Goal: Check status: Check status

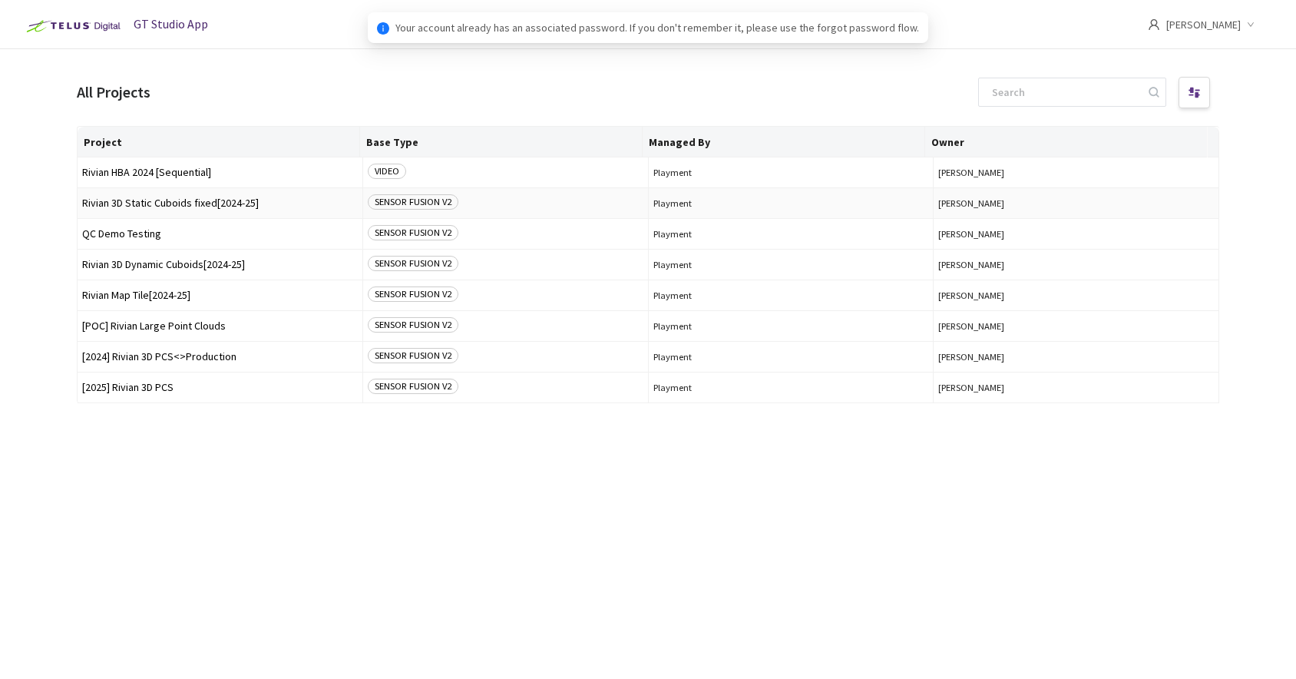
click at [116, 206] on span "Rivian 3D Static Cuboids fixed[2024-25]" at bounding box center [220, 203] width 276 height 12
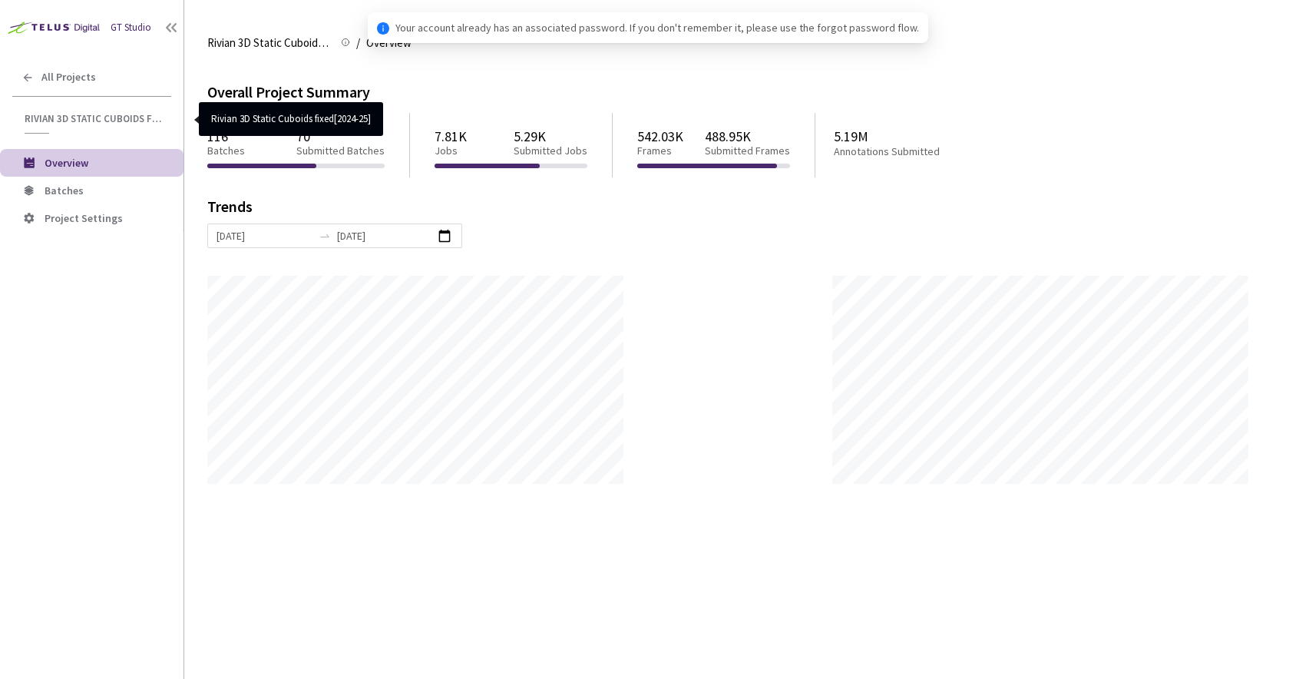
scroll to position [679, 1296]
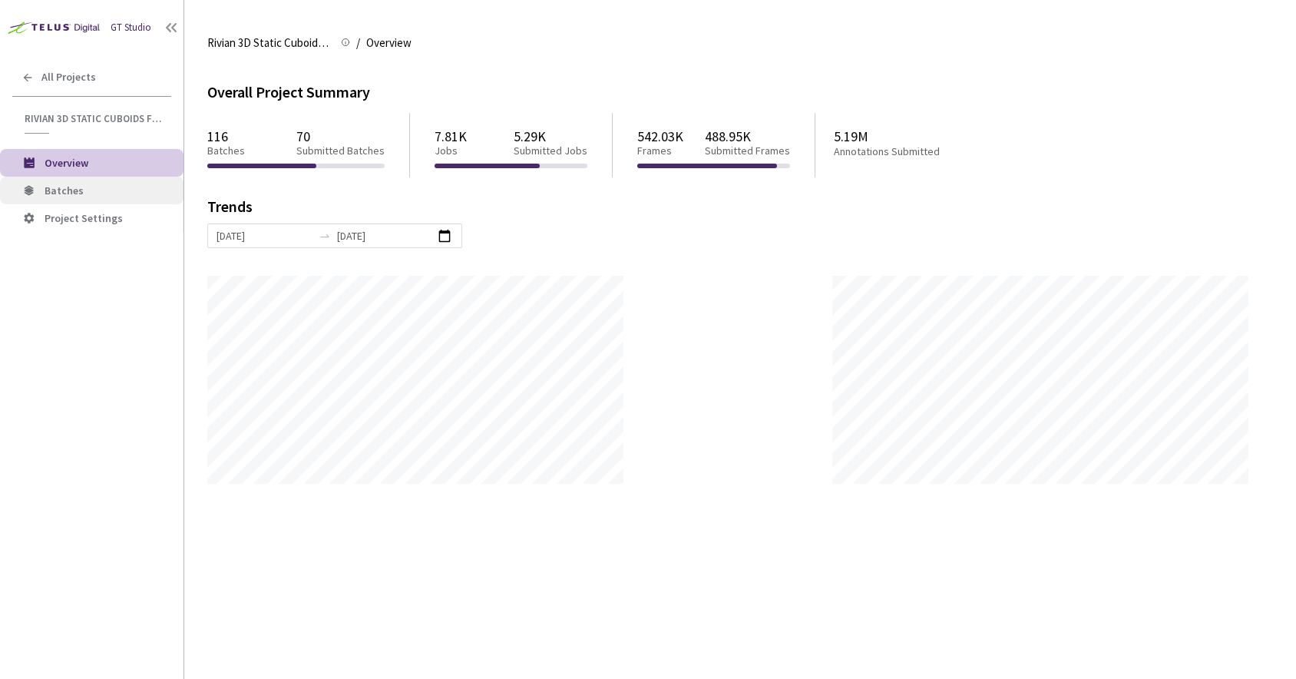
click at [118, 197] on li "Batches" at bounding box center [92, 191] width 184 height 28
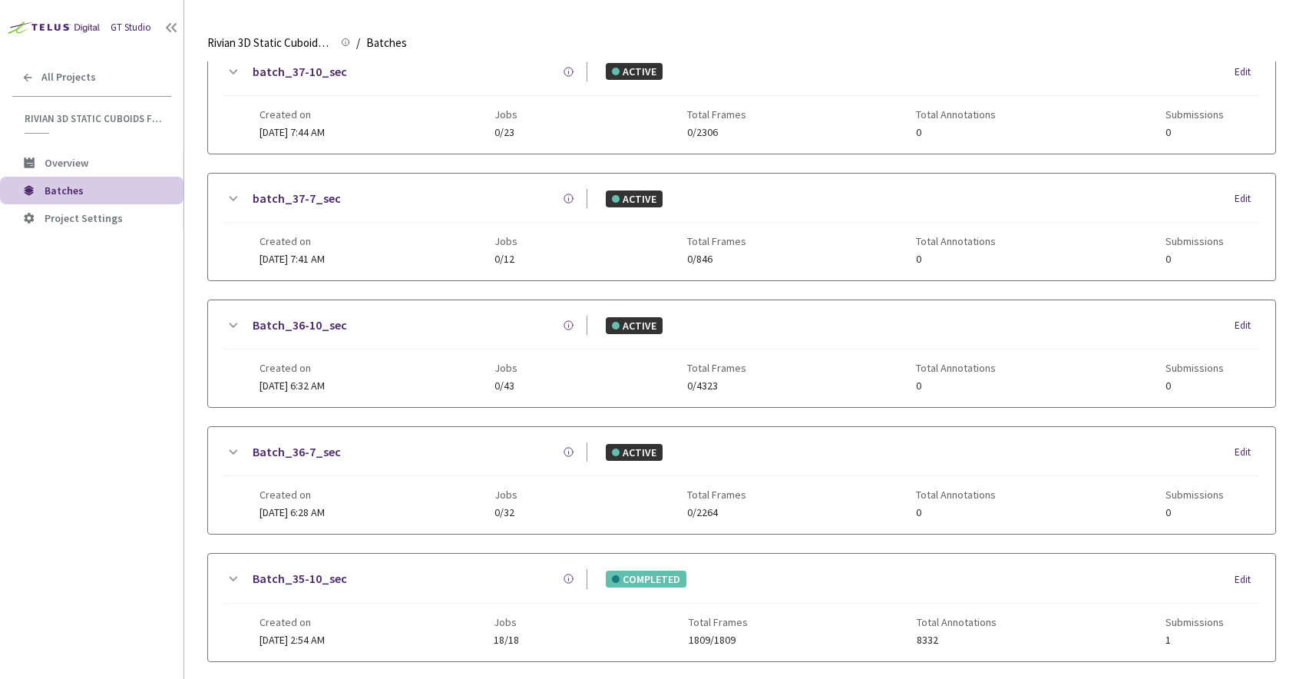
scroll to position [645, 0]
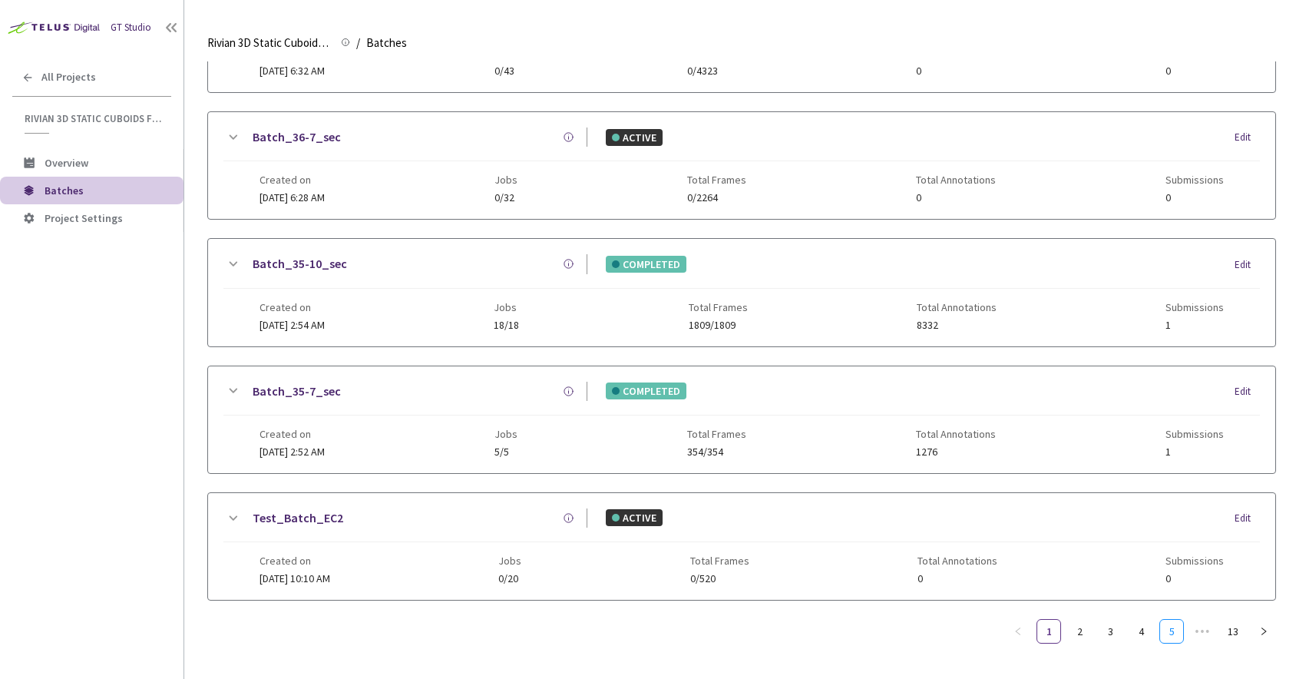
click at [1180, 620] on link "5" at bounding box center [1171, 631] width 23 height 23
click at [1219, 628] on ul "1 ••• 3 4 5 6 7 ••• 13" at bounding box center [1110, 631] width 332 height 25
click at [1184, 632] on ul "1 ••• 3 4 5 6 7 ••• 13" at bounding box center [1110, 631] width 332 height 25
click at [1182, 630] on link "7" at bounding box center [1171, 631] width 23 height 23
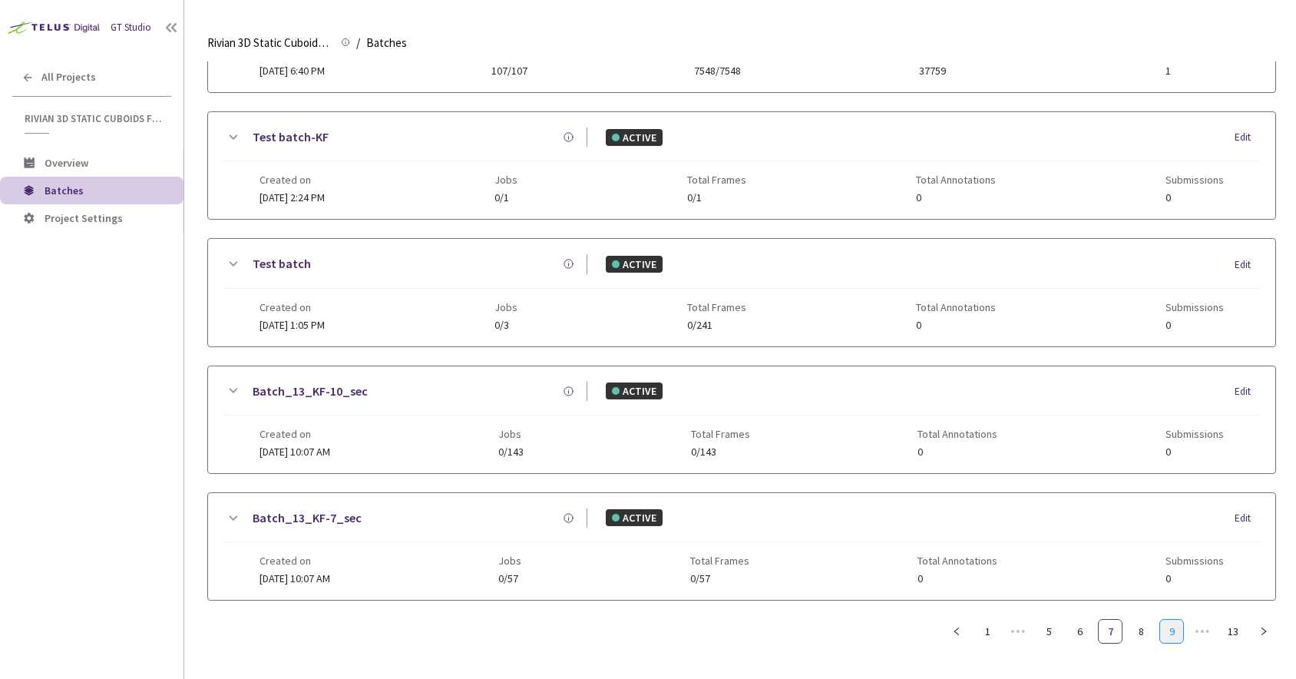
click at [1172, 628] on link "9" at bounding box center [1171, 631] width 23 height 23
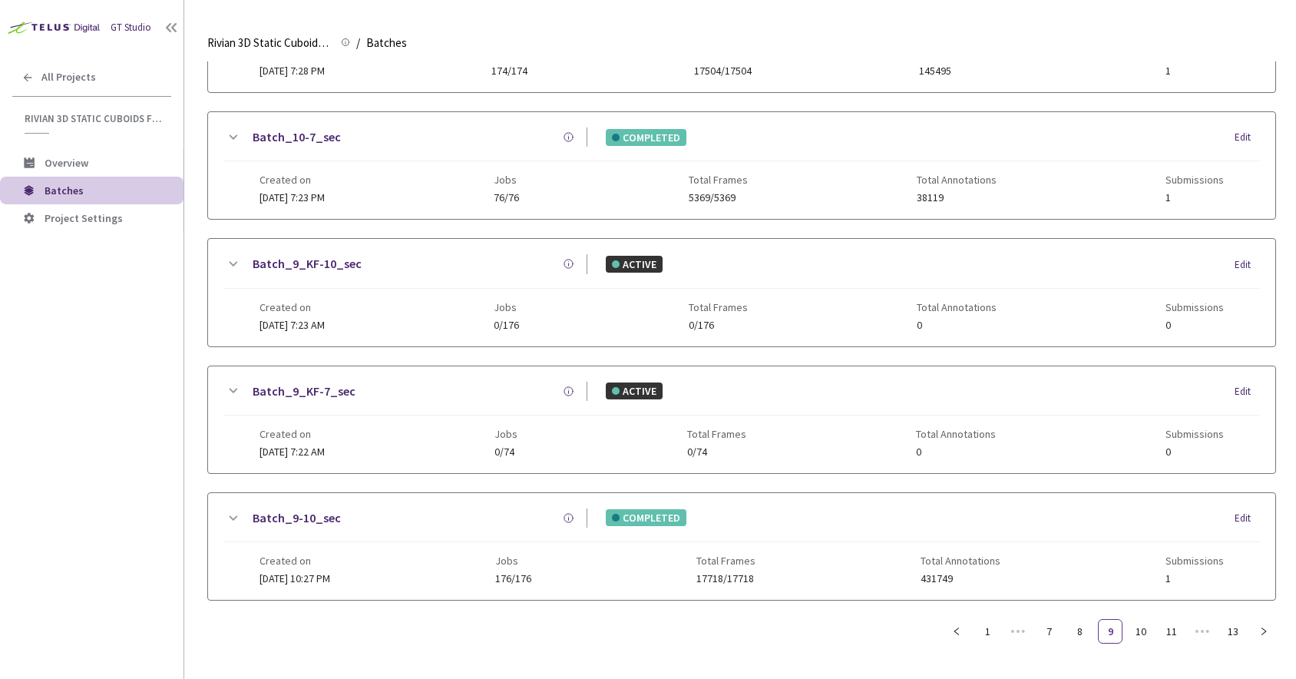
click at [291, 517] on link "Batch_9-10_sec" at bounding box center [297, 517] width 88 height 19
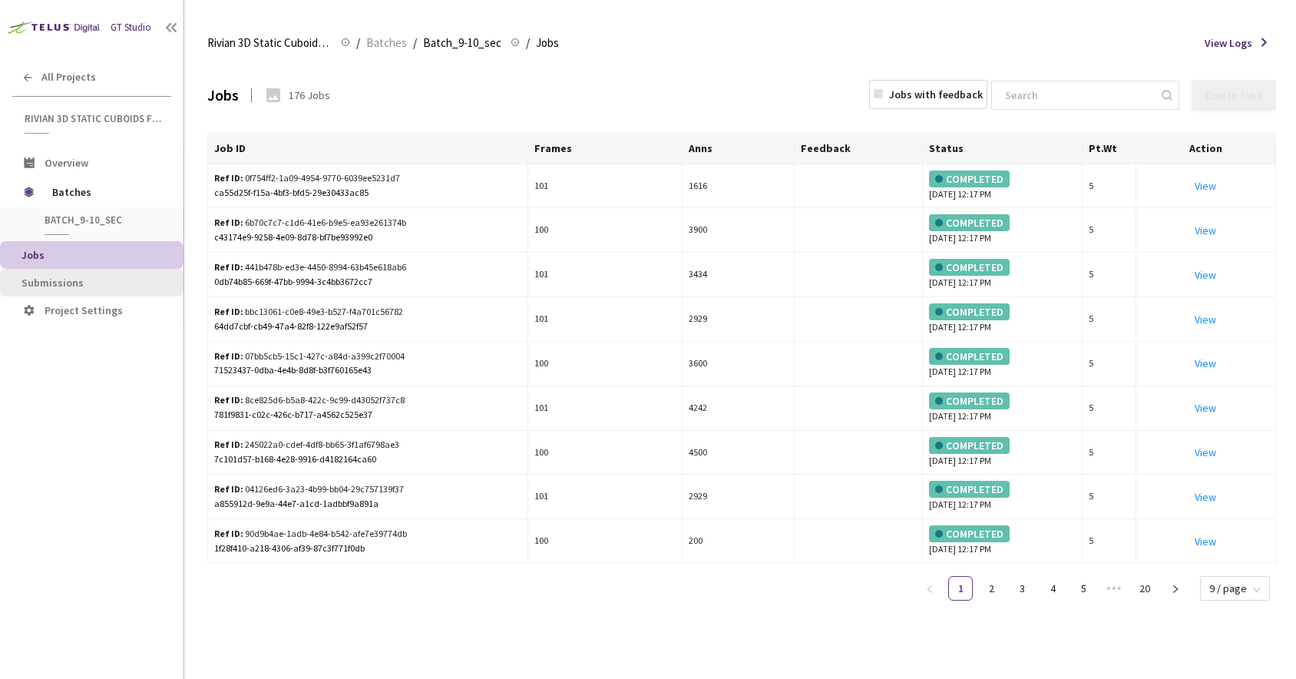
drag, startPoint x: 49, startPoint y: 289, endPoint x: 36, endPoint y: 291, distance: 13.3
click at [41, 290] on li "Submissions" at bounding box center [92, 283] width 184 height 28
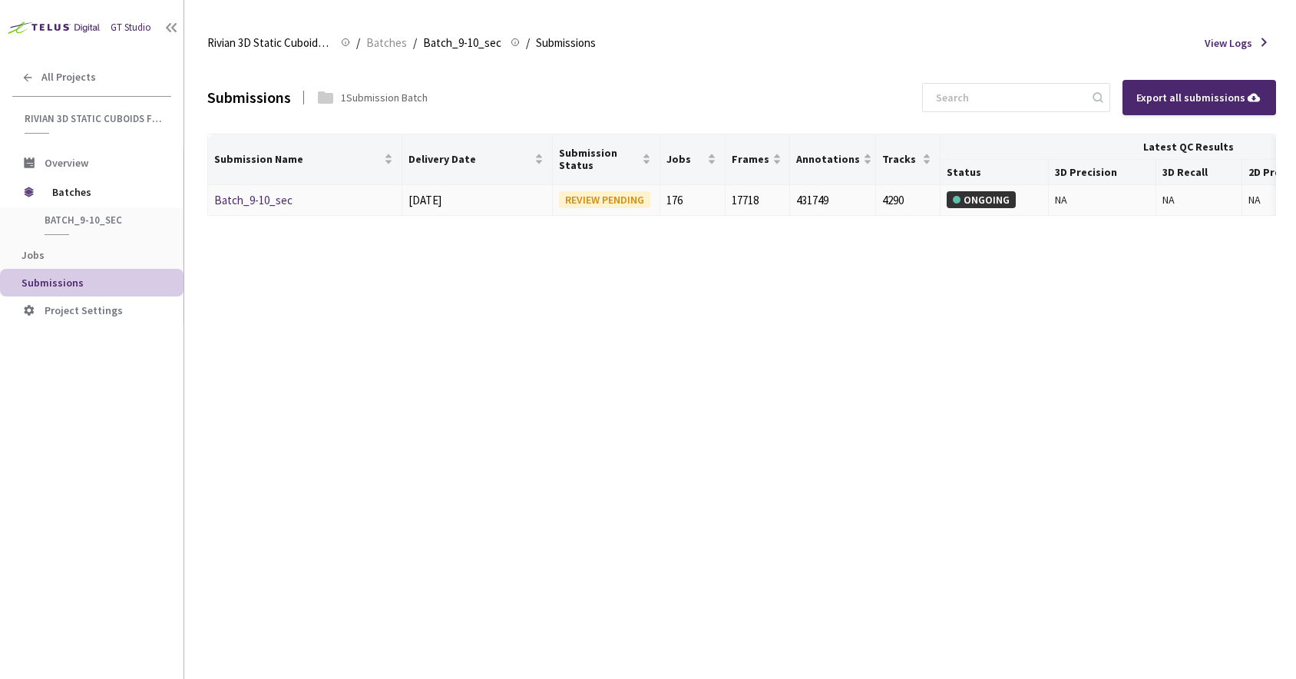
click at [242, 200] on link "Batch_9-10_sec" at bounding box center [253, 200] width 78 height 15
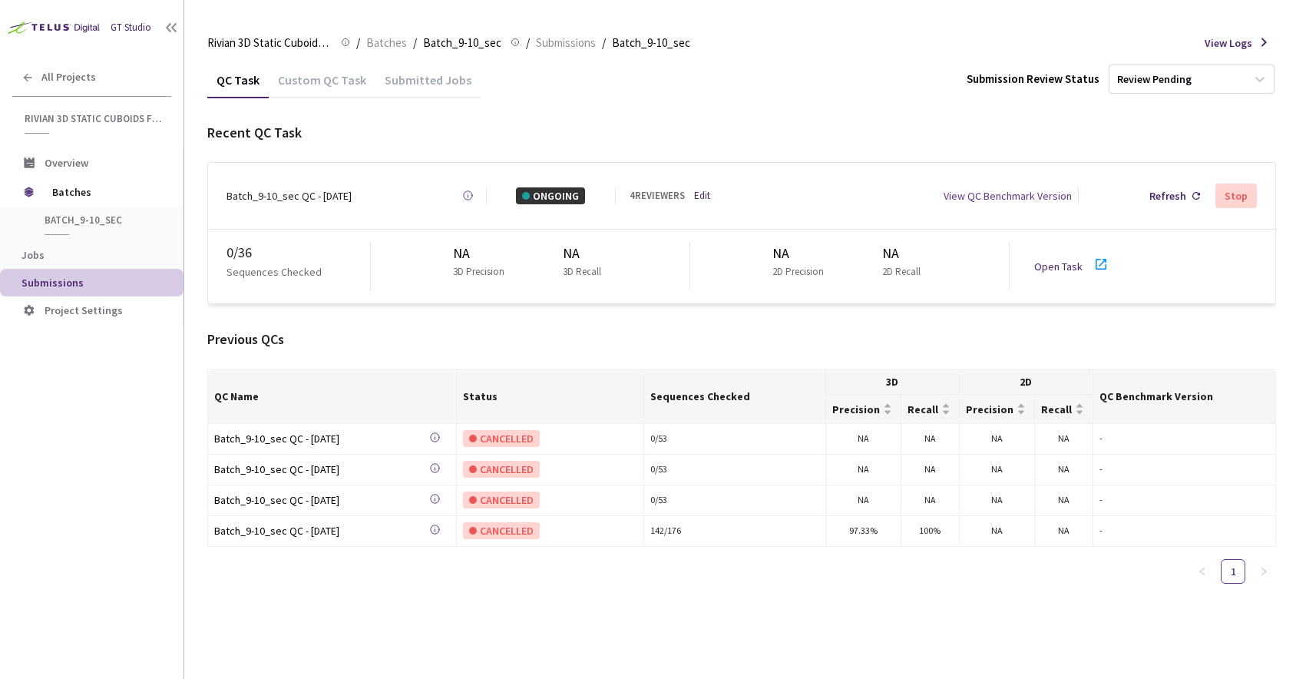
click at [1062, 260] on link "Open Task" at bounding box center [1058, 267] width 48 height 14
